Goal: Task Accomplishment & Management: Use online tool/utility

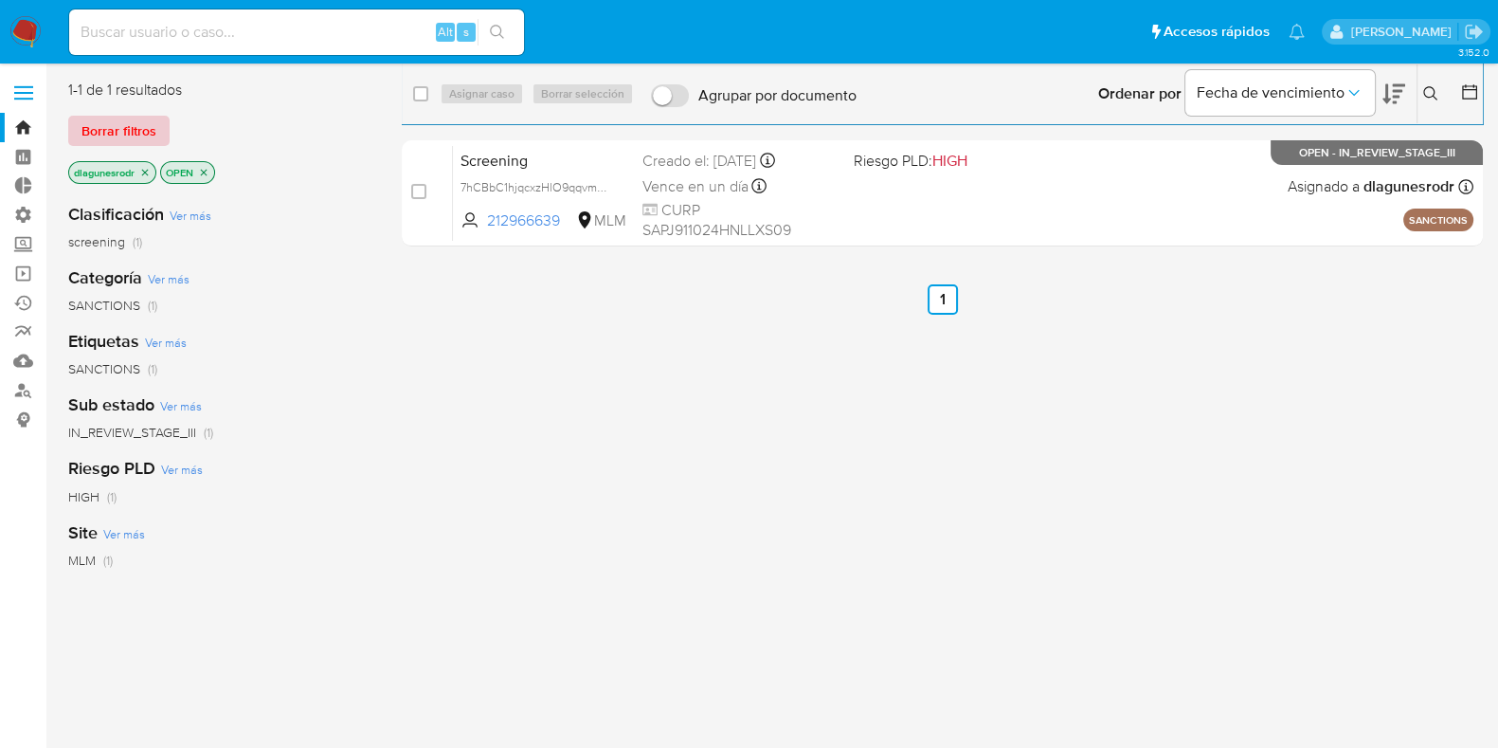
click at [138, 131] on span "Borrar filtros" at bounding box center [119, 131] width 75 height 27
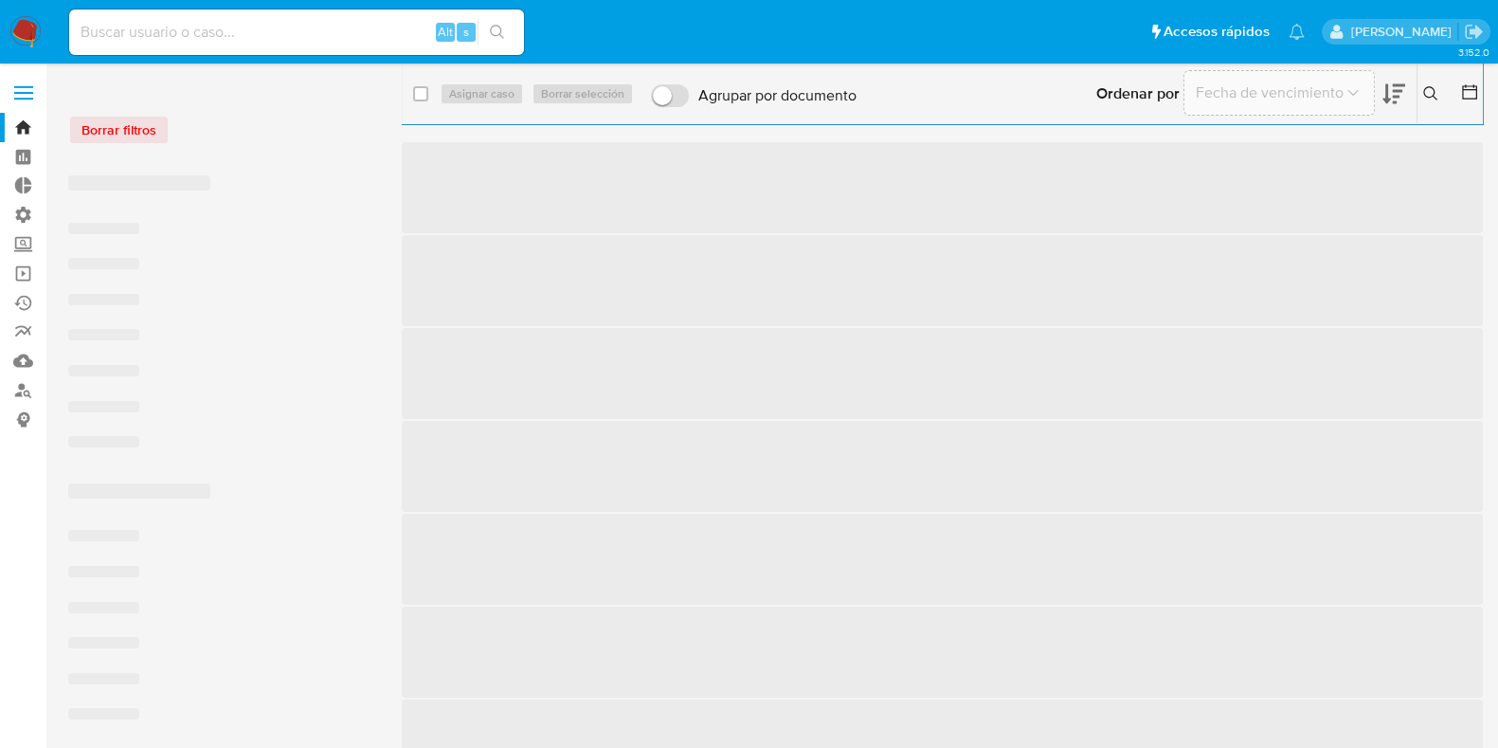
drag, startPoint x: 138, startPoint y: 132, endPoint x: 207, endPoint y: 174, distance: 80.5
click at [207, 174] on div "Borrar filtros ‌ ‌ ‌ ‌ ‌ ‌ ‌ ‌ ‌ ‌ ‌ ‌ ‌ ‌ ‌ ‌ ‌ ‌ ‌ ‌ ‌ ‌ ‌ ‌ ‌ ‌ ‌ ‌ ‌ ‌" at bounding box center [219, 711] width 303 height 1263
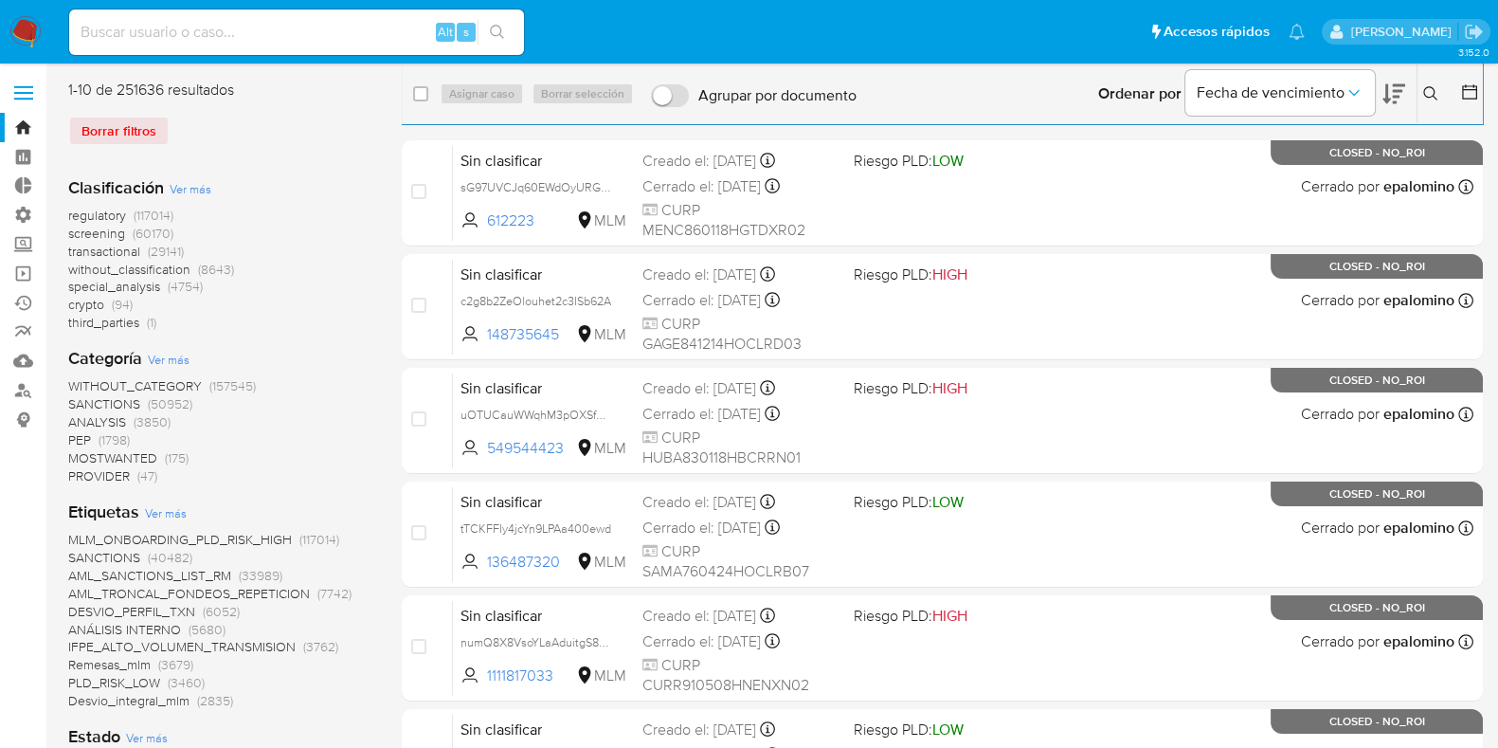
click at [1431, 92] on icon at bounding box center [1430, 93] width 15 height 15
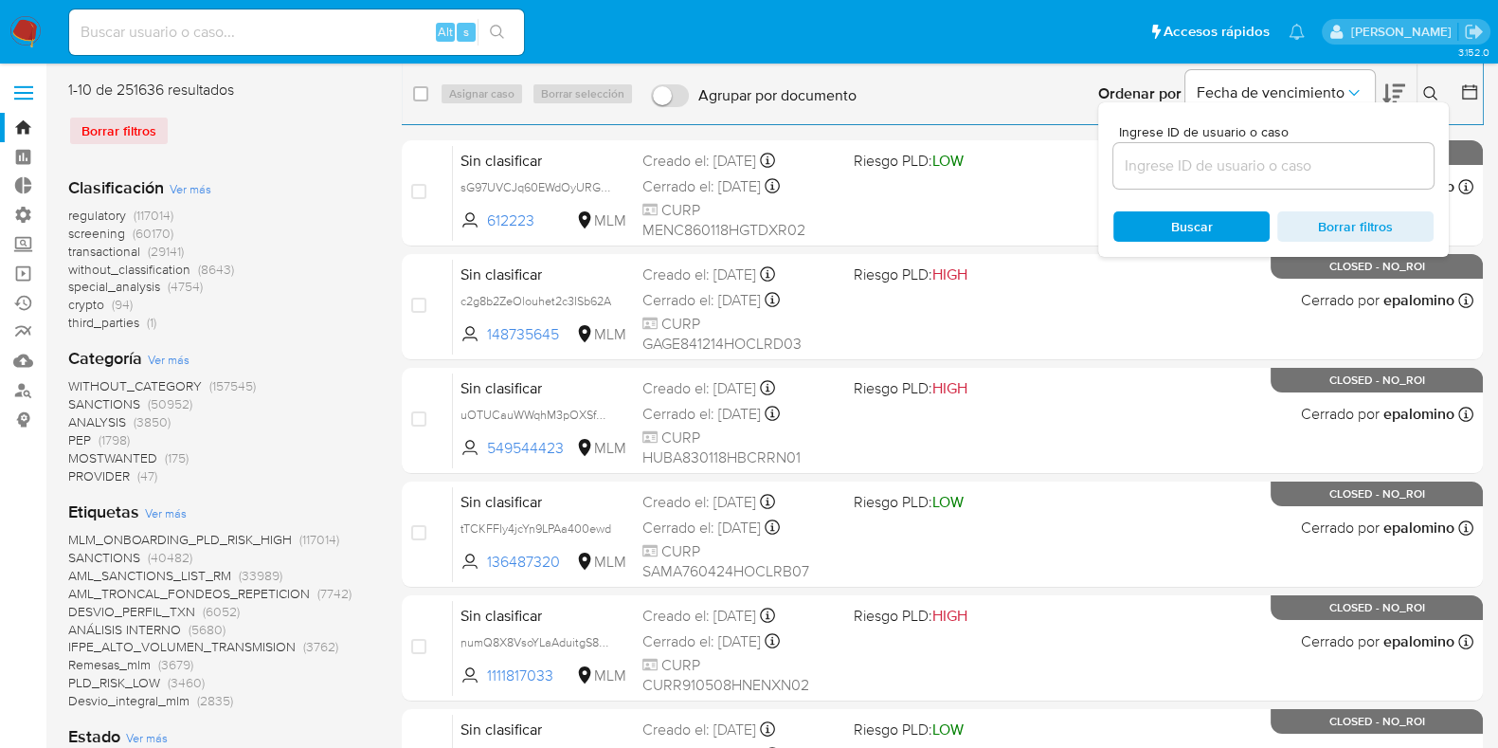
click at [1294, 210] on div "Ingrese ID de usuario o caso Buscar Borrar filtros" at bounding box center [1273, 179] width 351 height 154
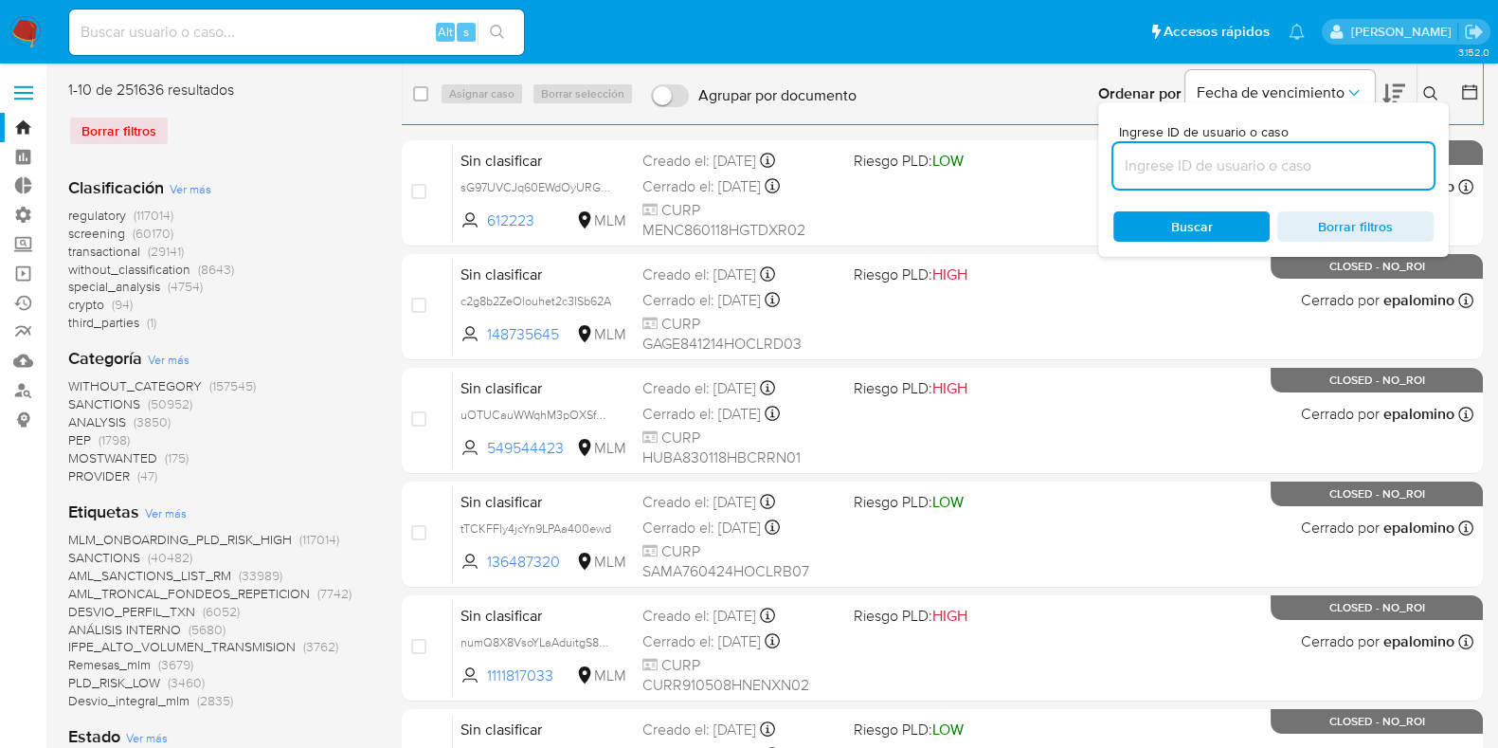
click at [1294, 167] on input at bounding box center [1274, 166] width 320 height 25
paste input "7ZCNJHtvA6u1ydsBLI5D4Ixz"
type input "7ZCNJHtvA6u1ydsBLI5D4Ixz"
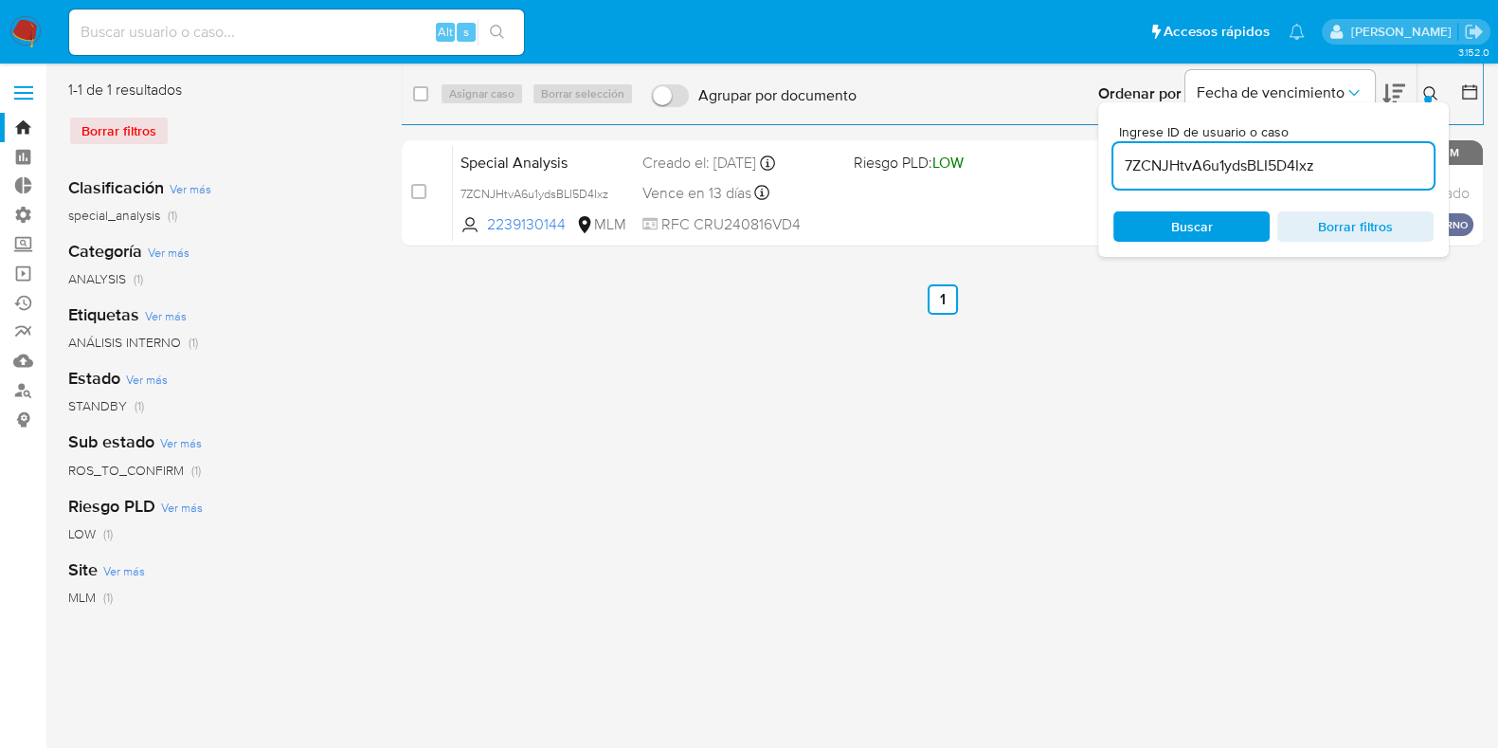
click at [1427, 92] on icon at bounding box center [1430, 93] width 15 height 15
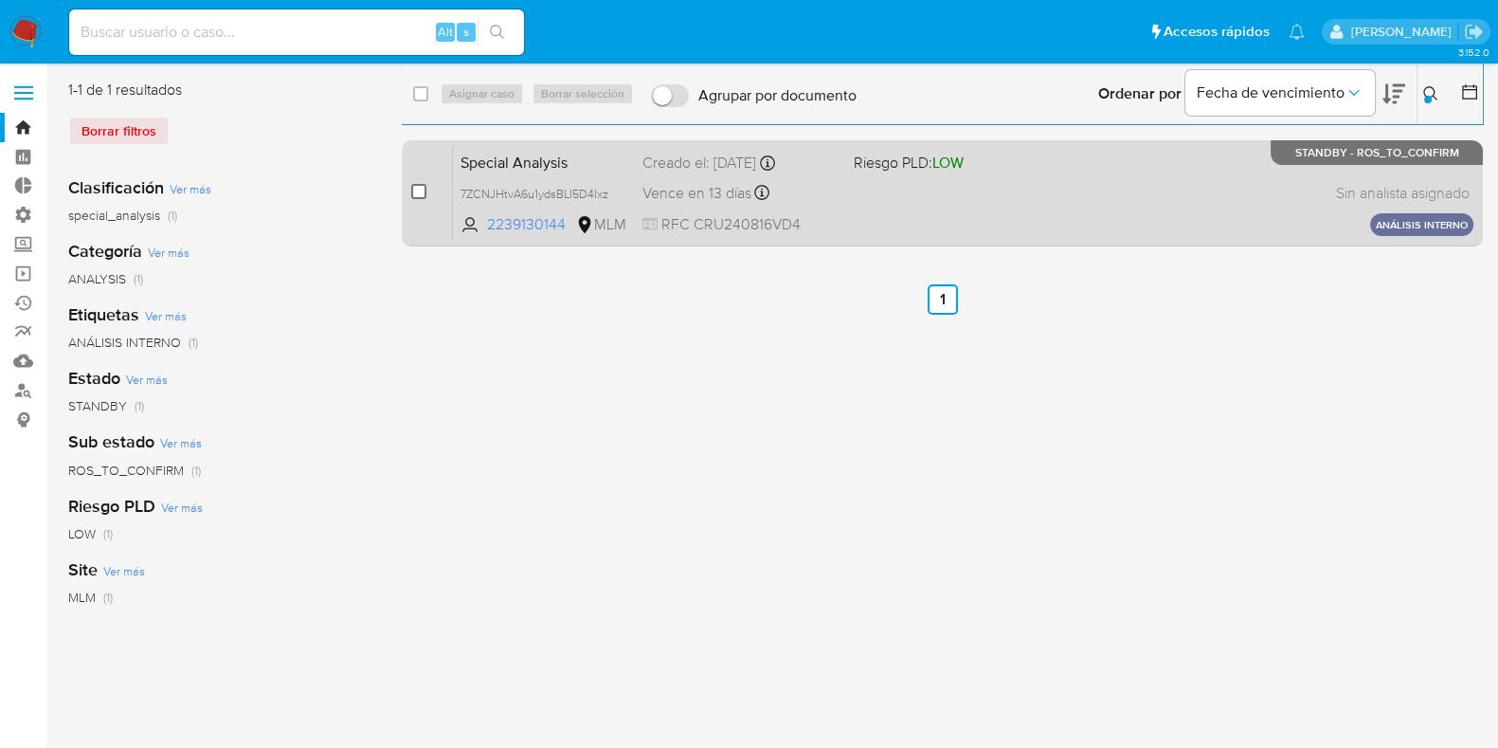
click at [412, 190] on input "checkbox" at bounding box center [418, 191] width 15 height 15
checkbox input "true"
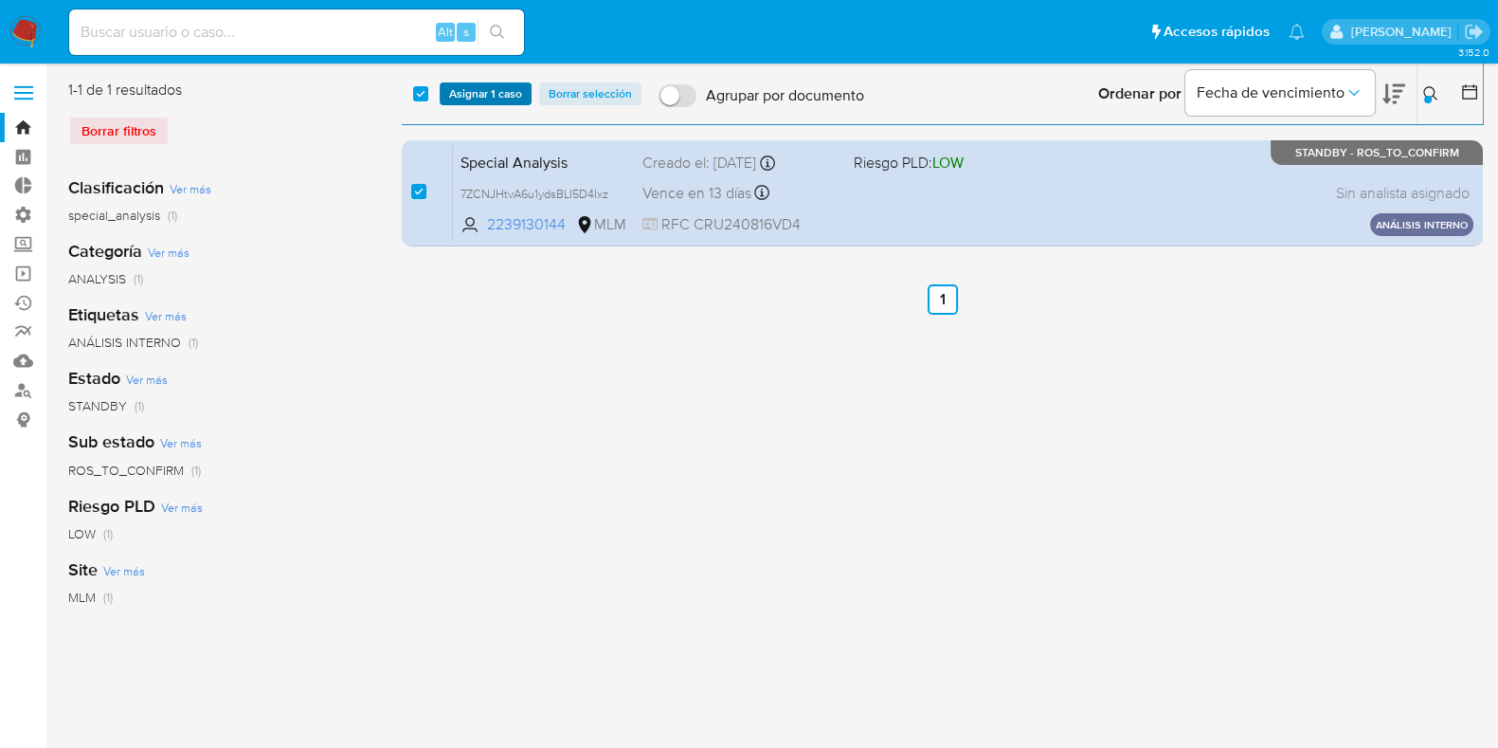
click at [499, 88] on span "Asignar 1 caso" at bounding box center [485, 93] width 73 height 19
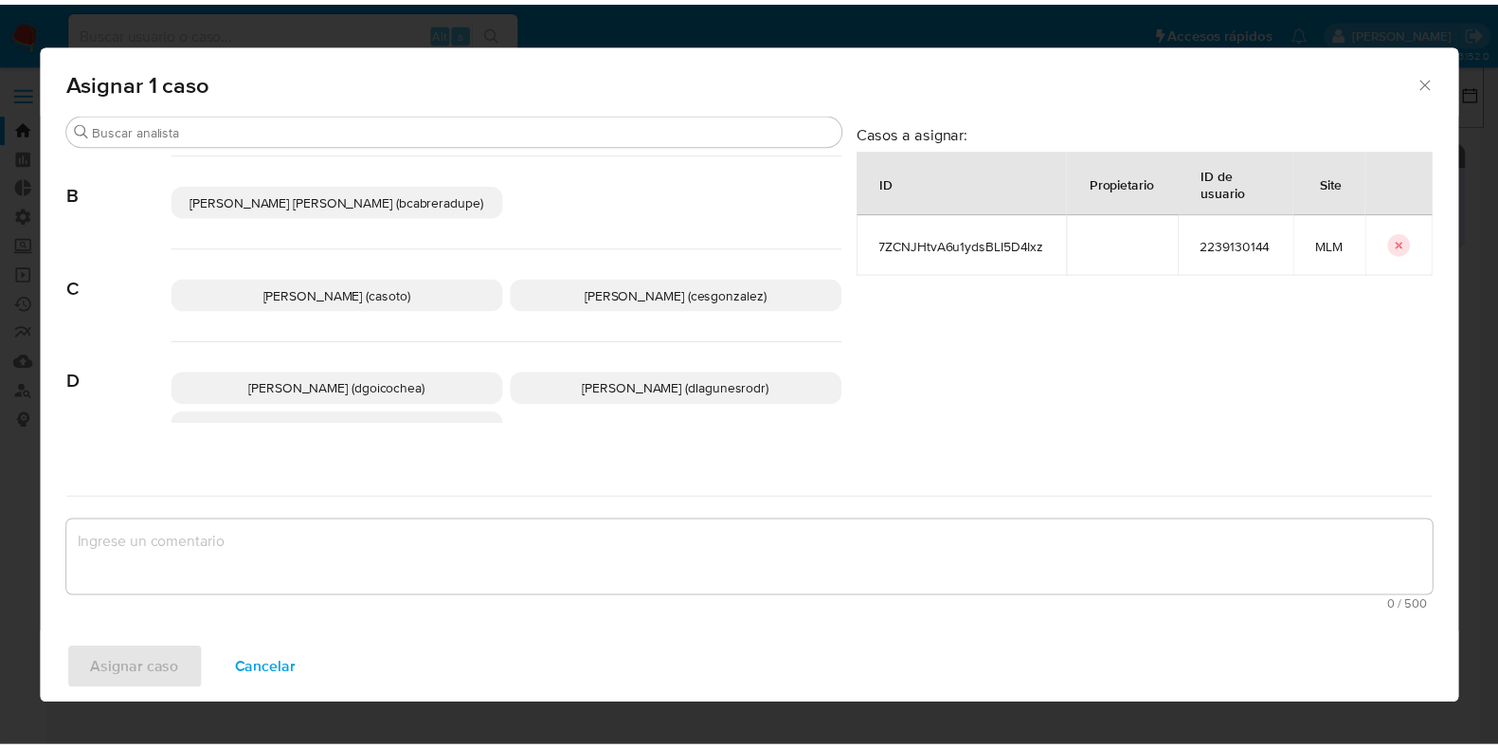
scroll to position [130, 0]
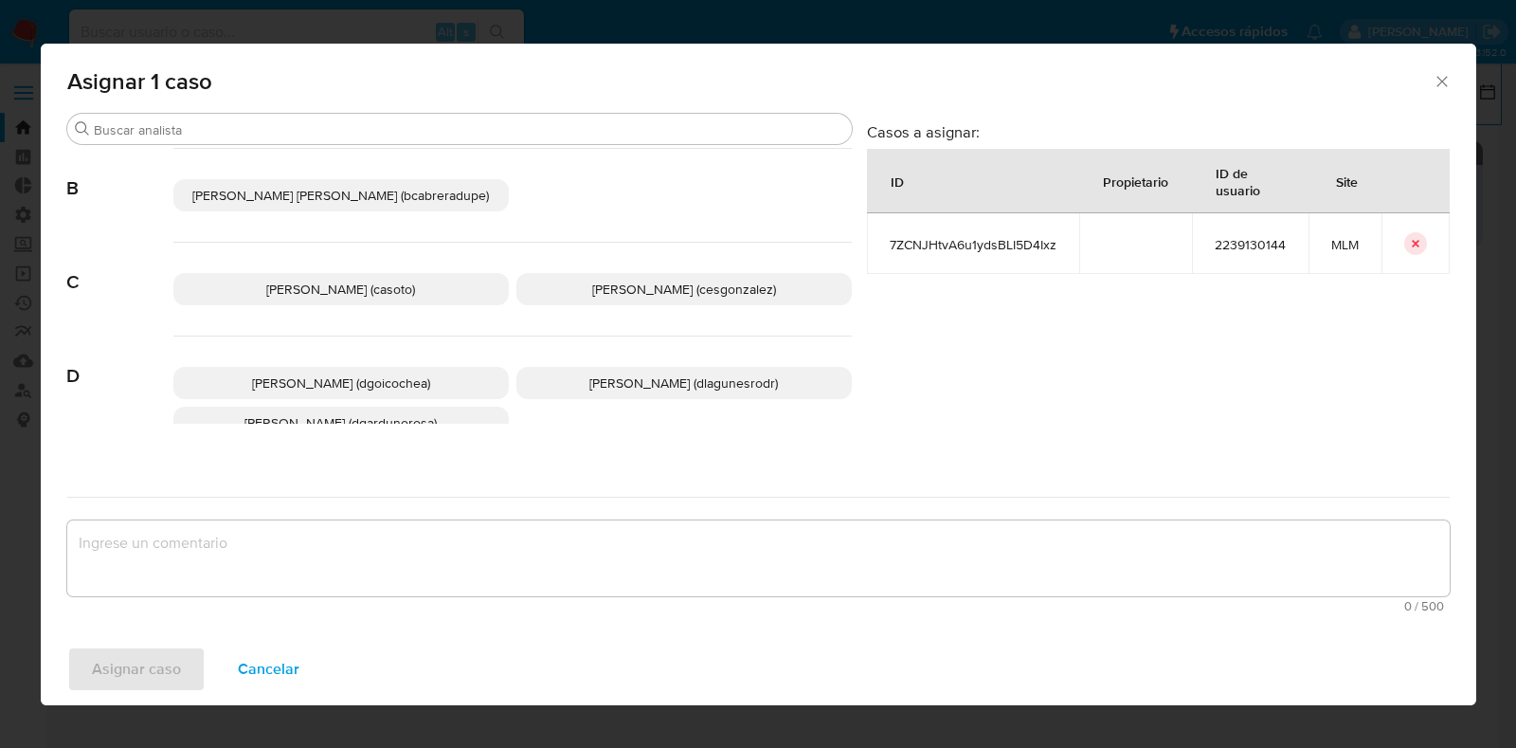
click at [543, 387] on p "Daniela Rosa Lagunes (dlagunesrodr)" at bounding box center [683, 383] width 335 height 32
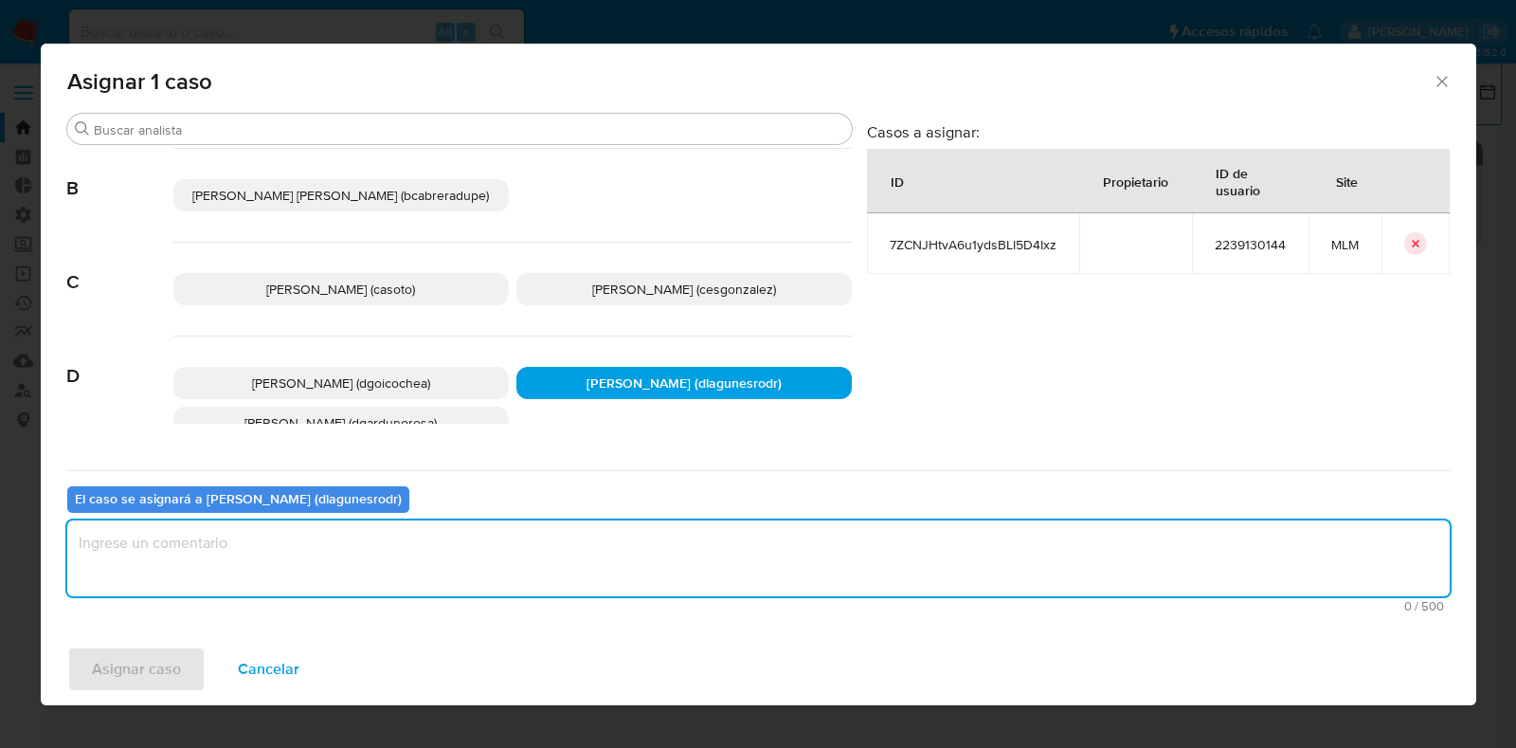
click at [386, 546] on textarea "assign-modal" at bounding box center [758, 558] width 1383 height 76
type textarea "Reporte 24 horas"
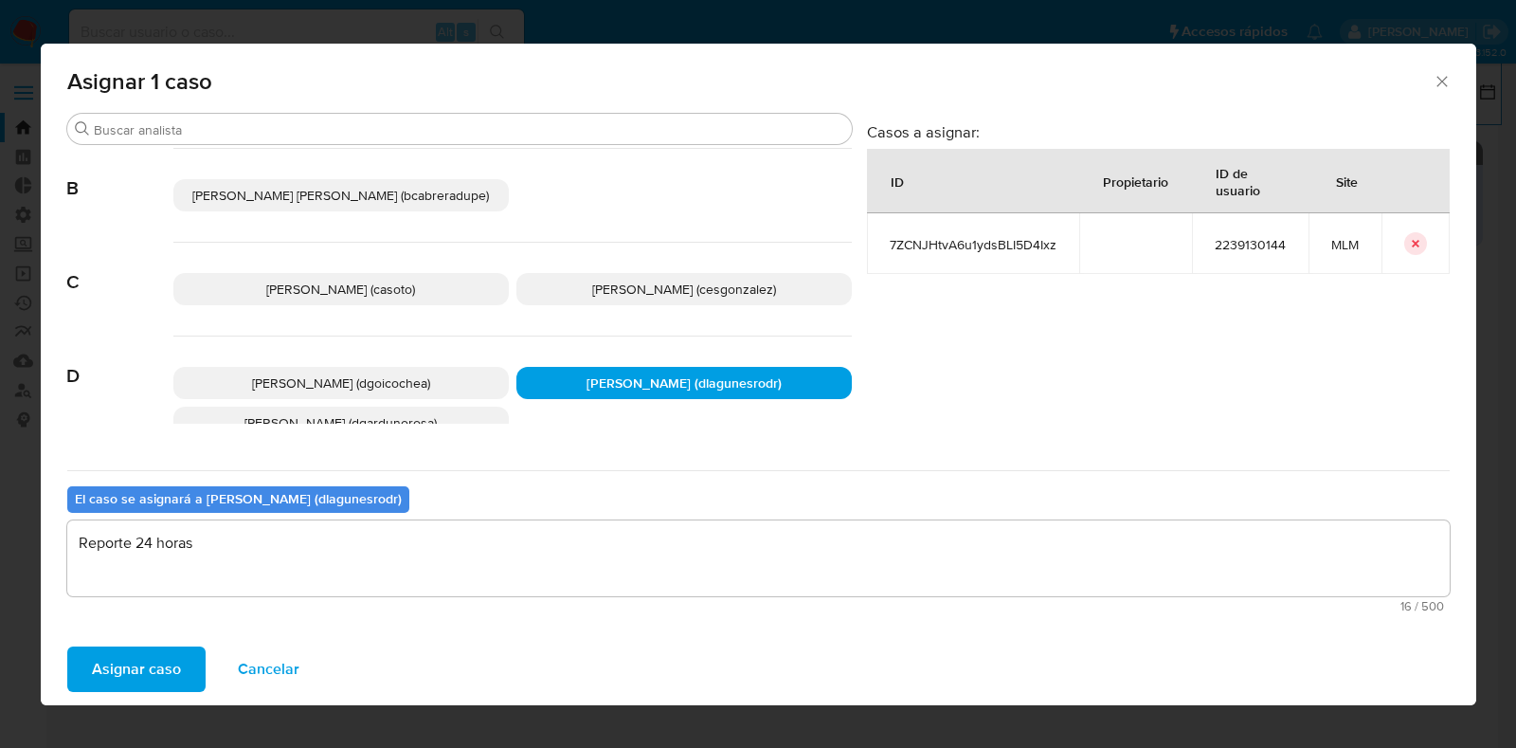
click at [114, 673] on span "Asignar caso" at bounding box center [136, 669] width 89 height 42
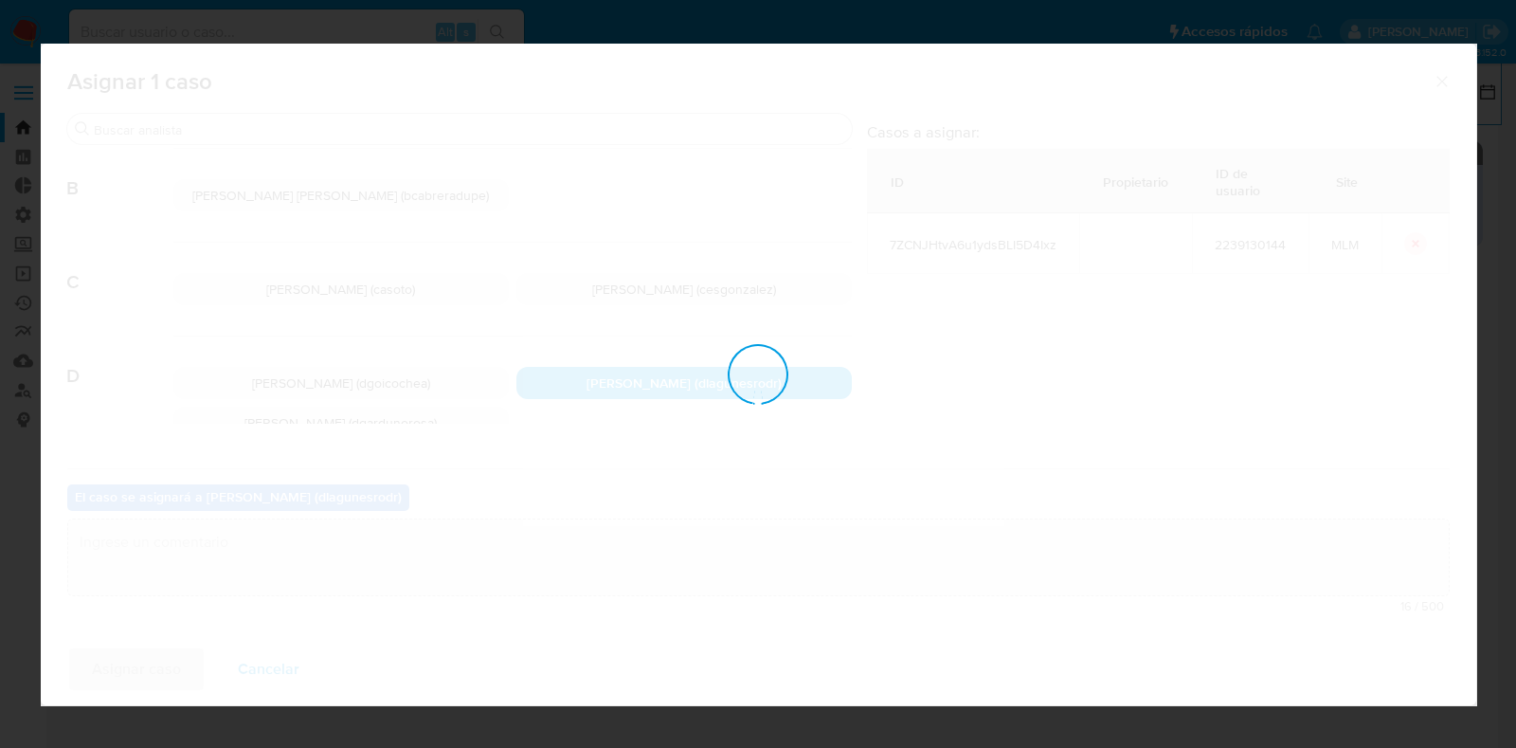
checkbox input "false"
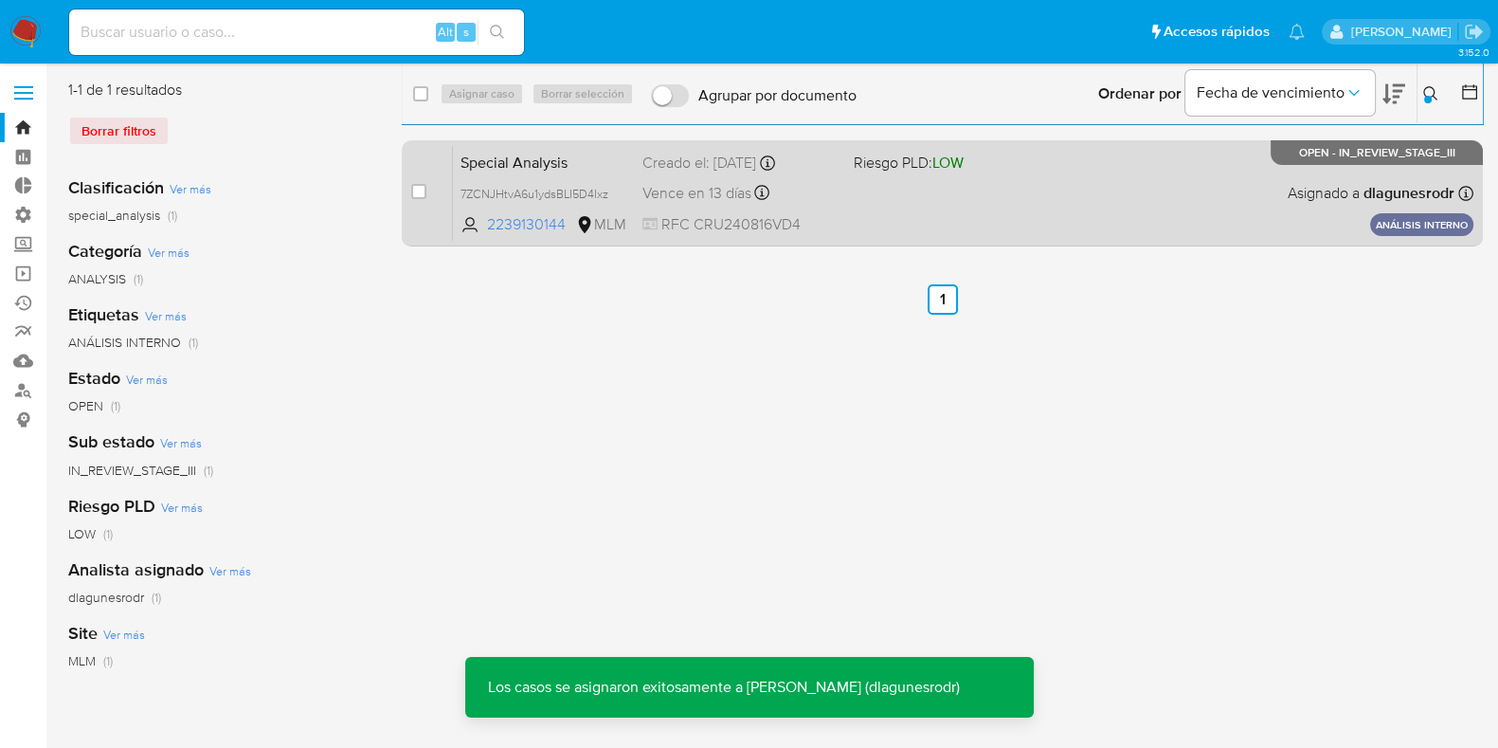
click at [576, 179] on div "Special Analysis 7ZCNJHtvA6u1ydsBLI5D4Ixz 2239130144 MLM Riesgo PLD: LOW Creado…" at bounding box center [963, 193] width 1021 height 96
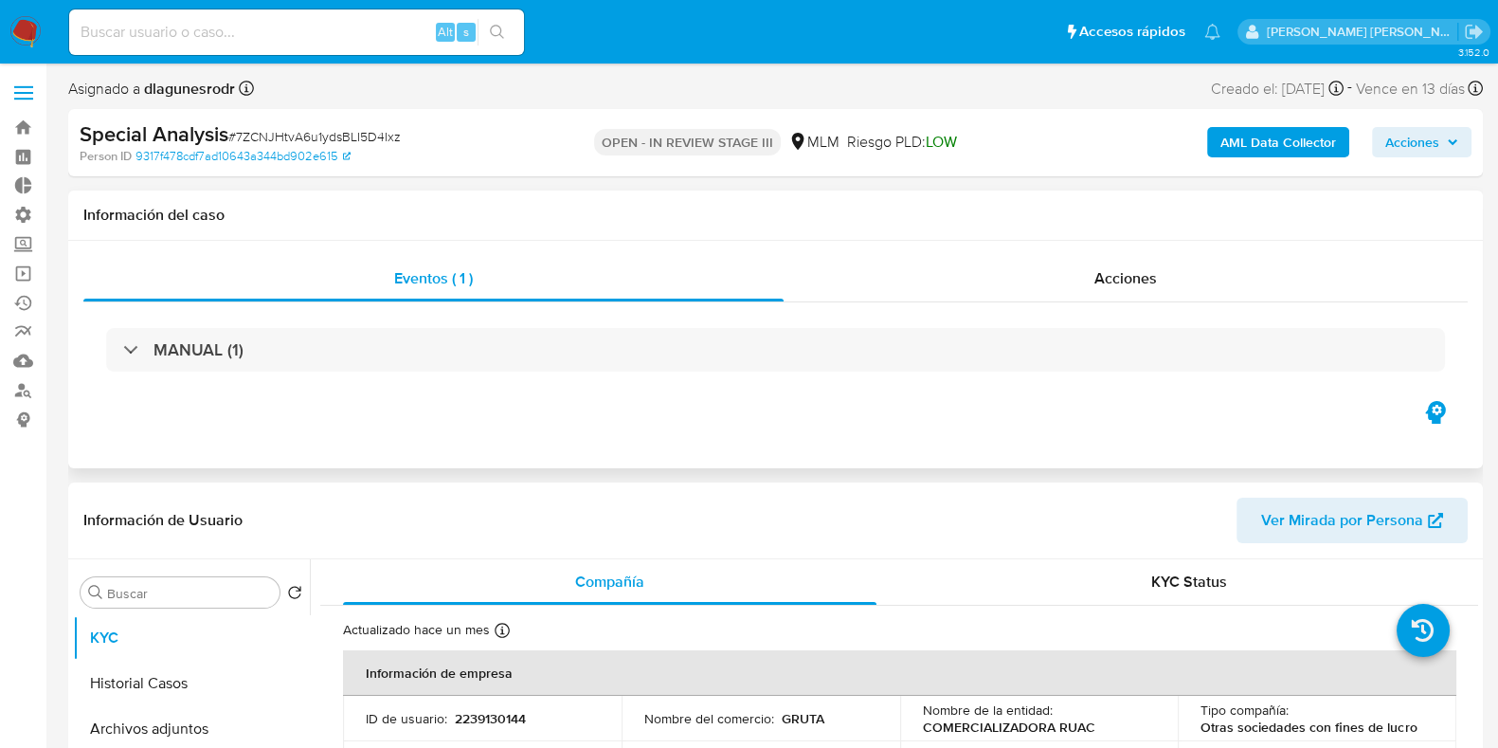
select select "10"
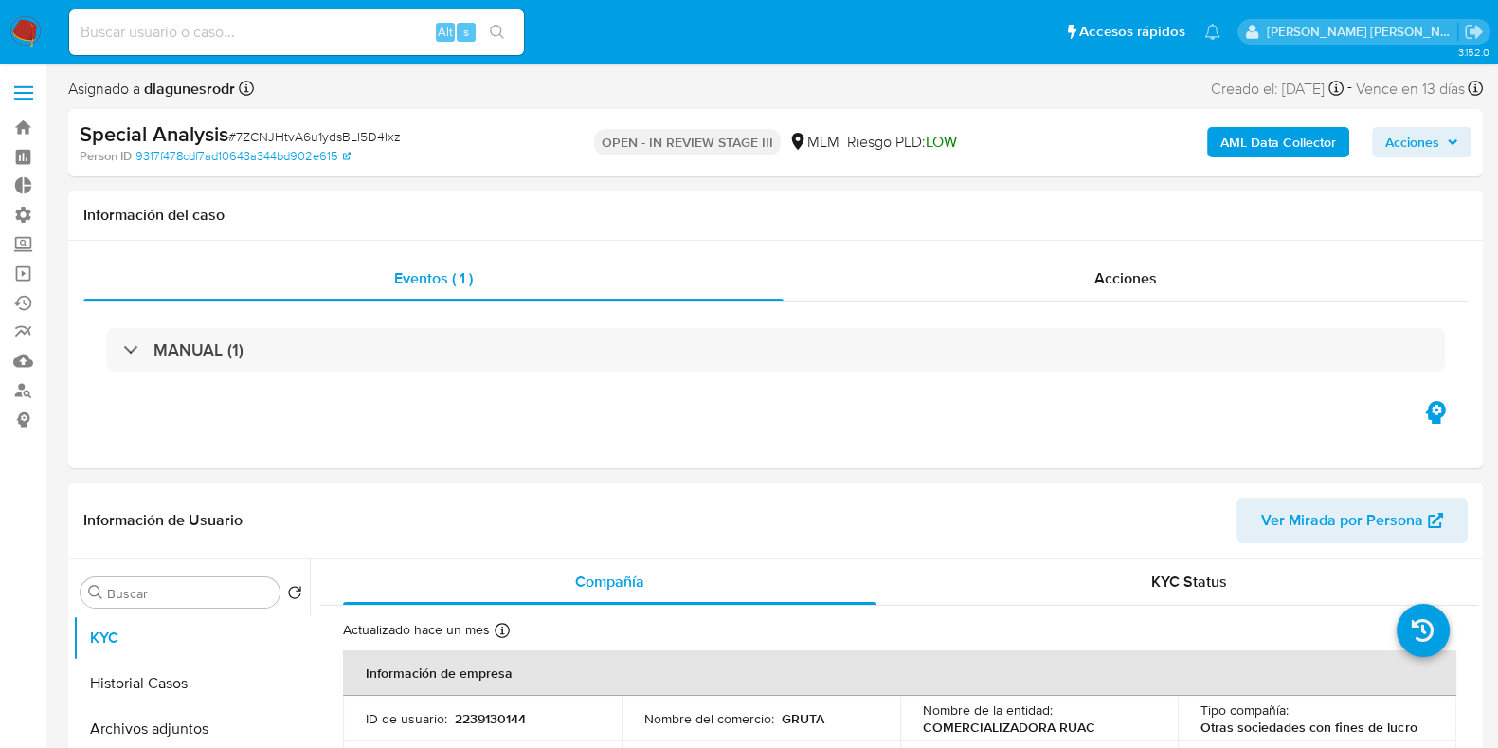
click at [1411, 140] on span "Acciones" at bounding box center [1413, 142] width 54 height 30
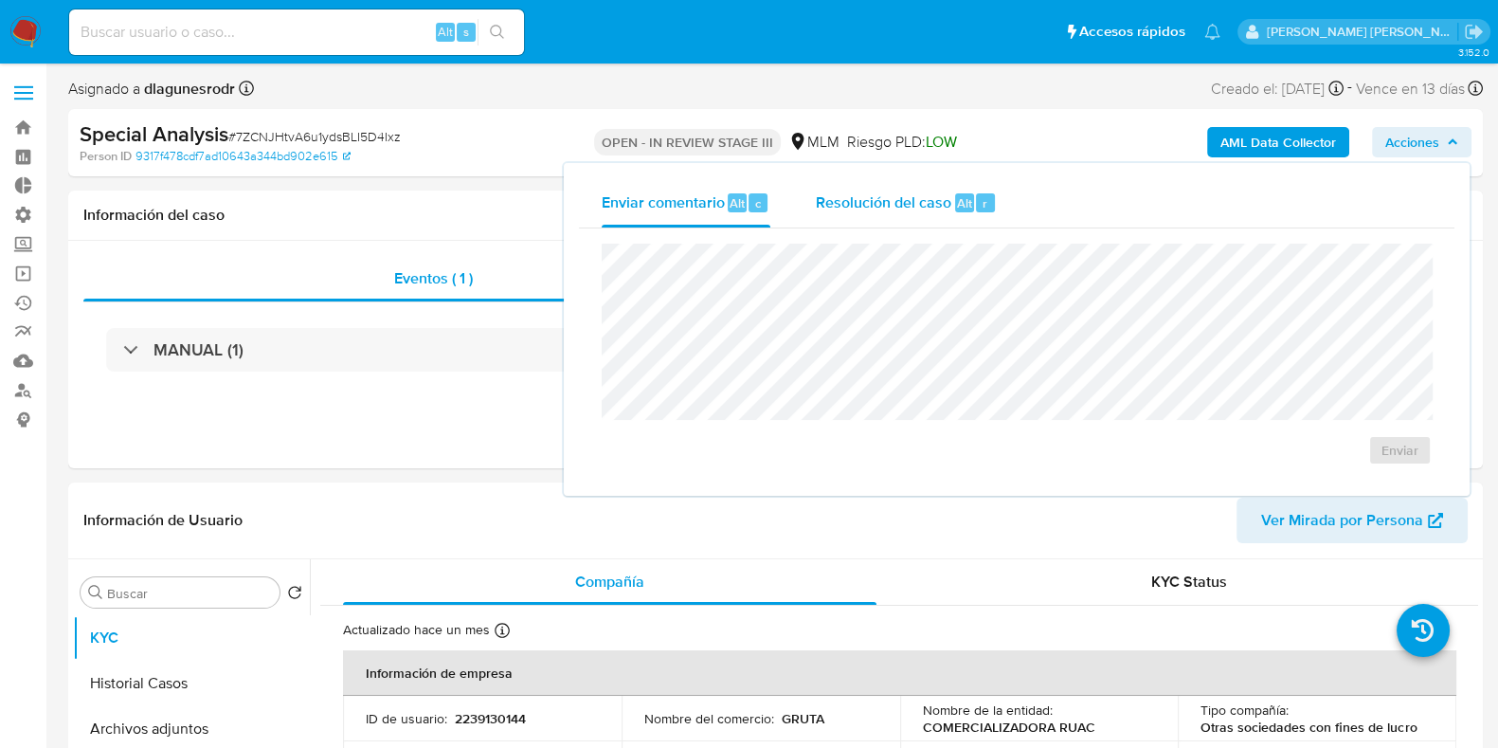
click at [879, 209] on span "Resolución del caso" at bounding box center [884, 202] width 136 height 22
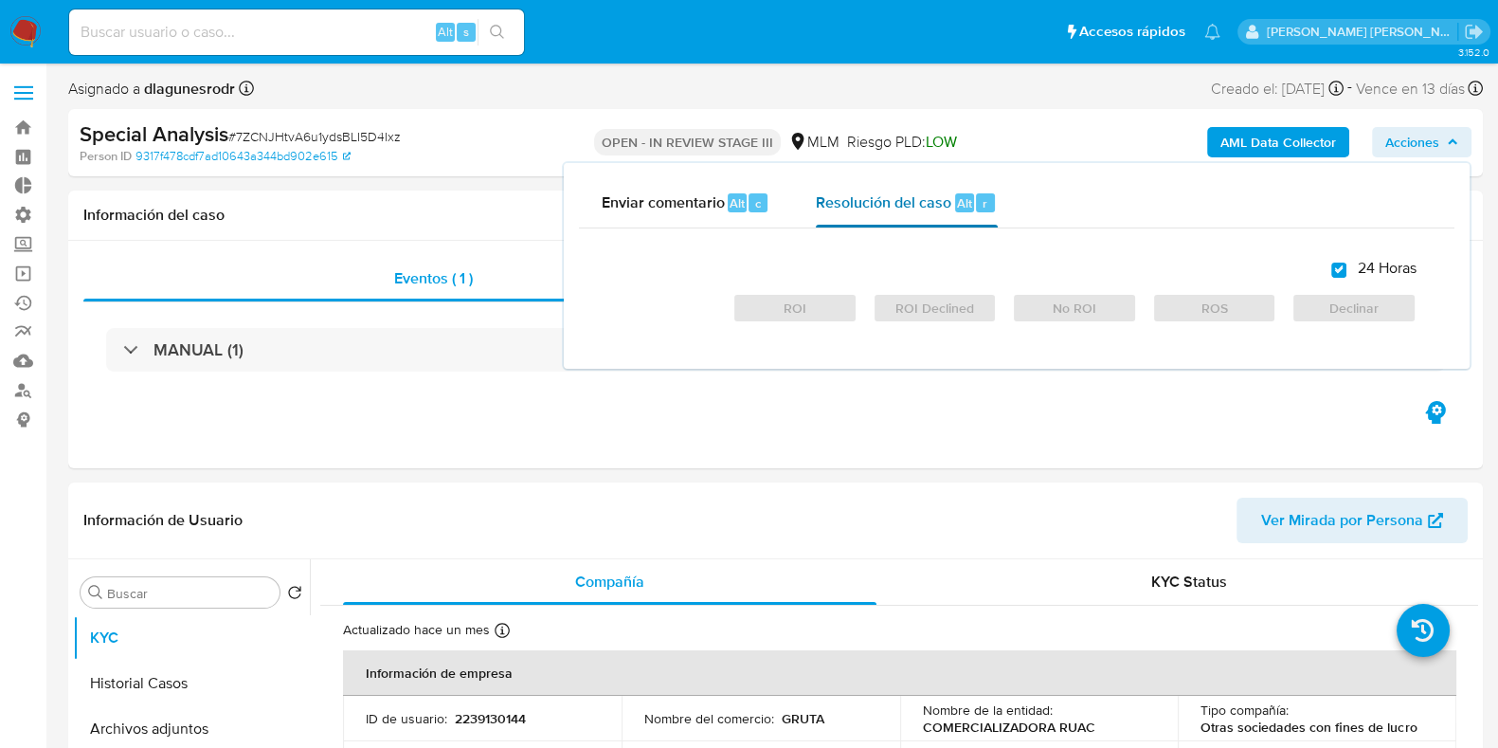
checkbox input "true"
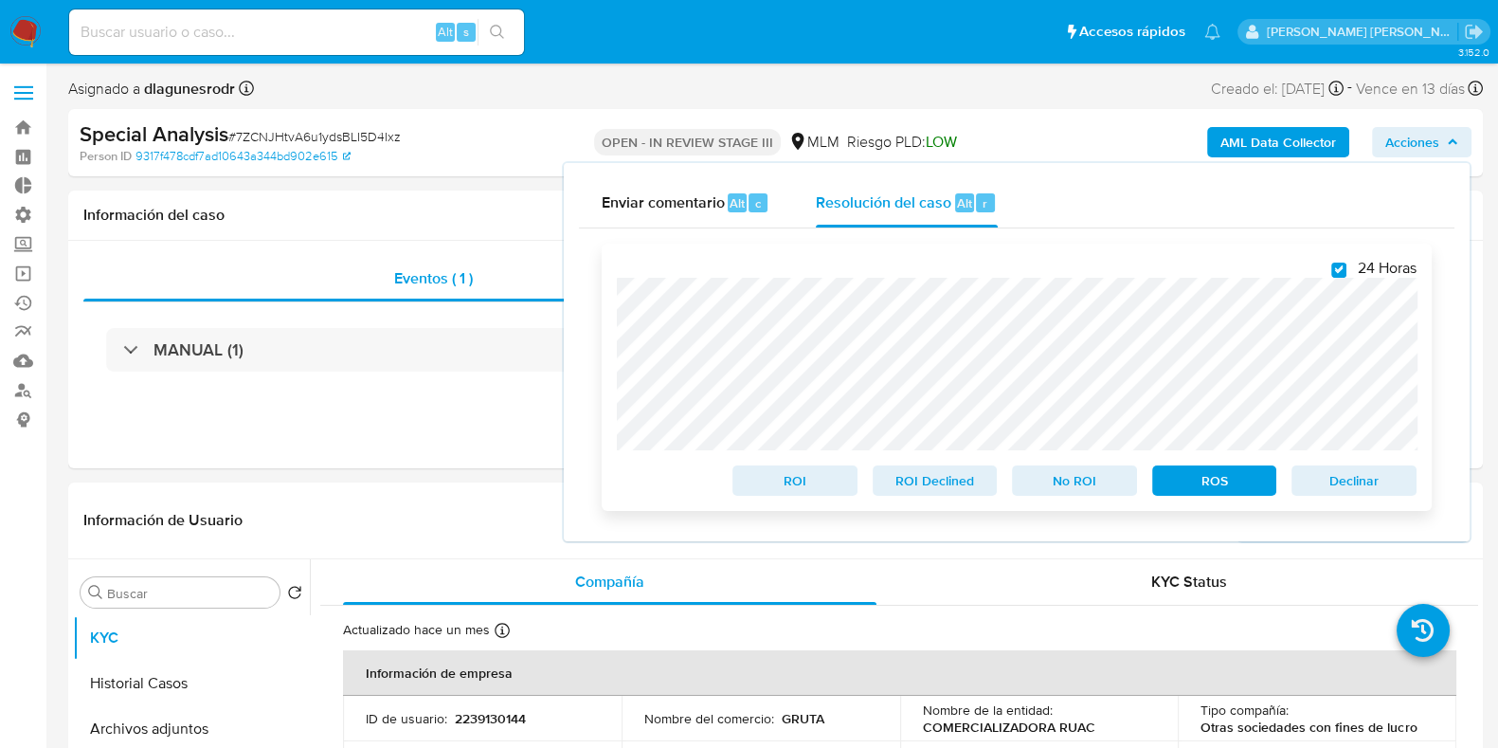
click at [1194, 481] on span "ROS" at bounding box center [1215, 480] width 99 height 27
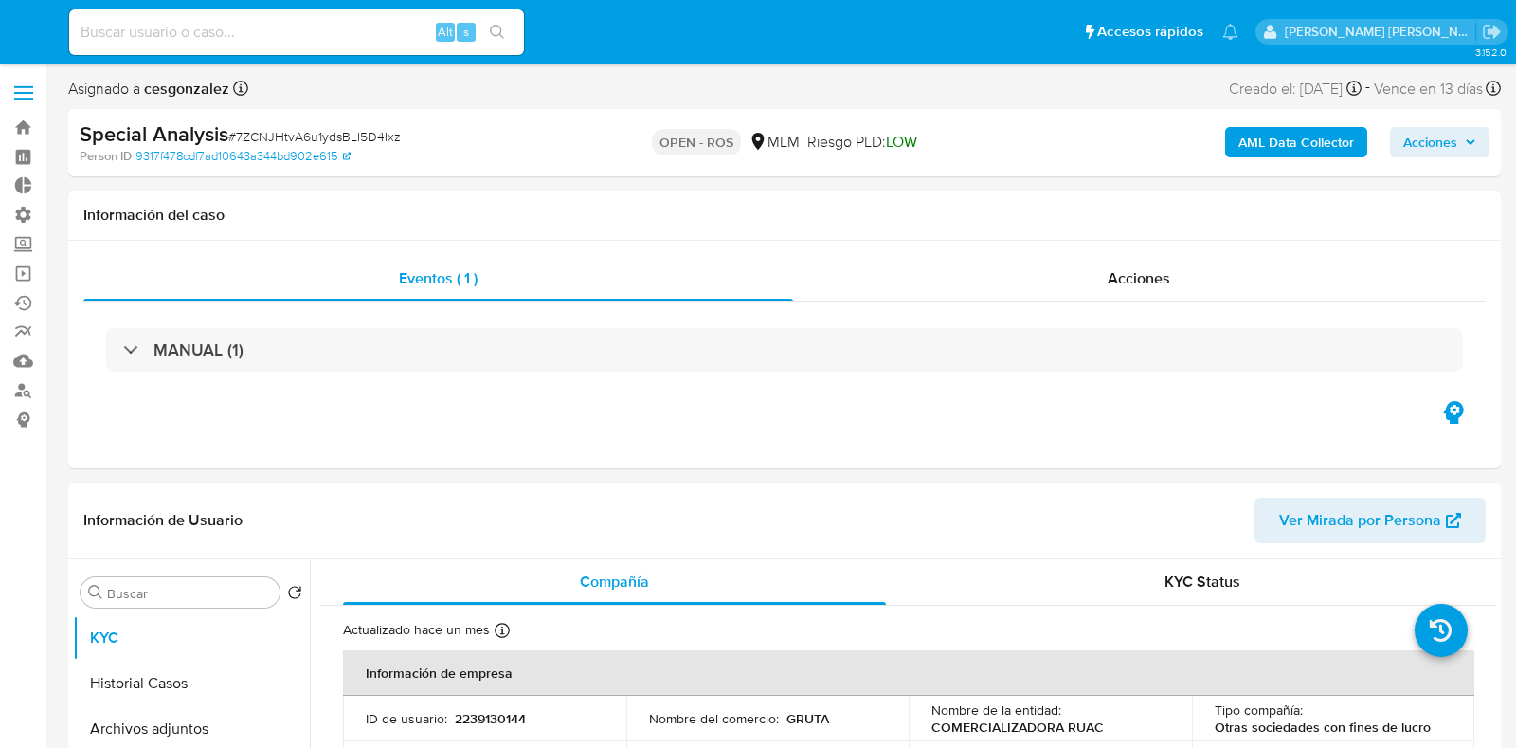
select select "10"
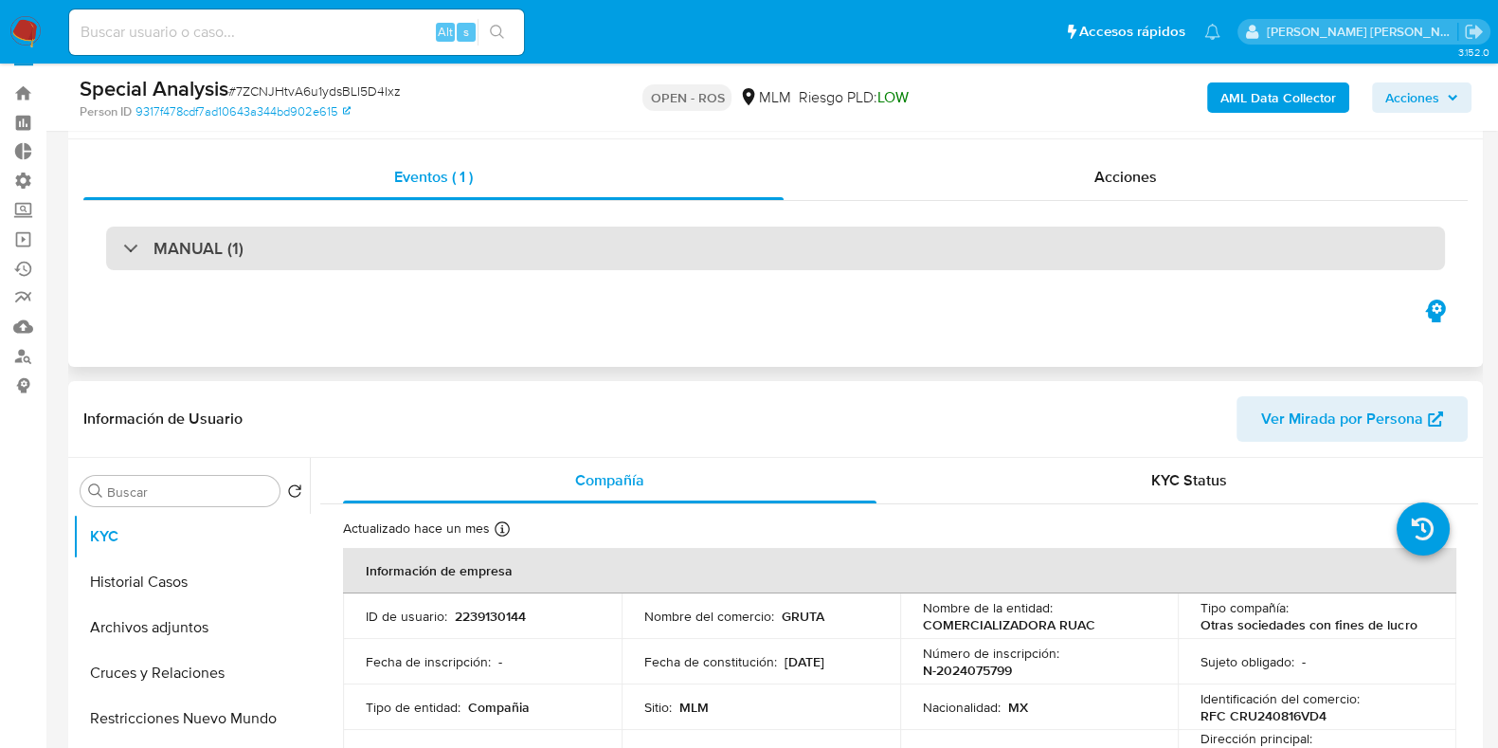
scroll to position [54, 0]
